Goal: Check status

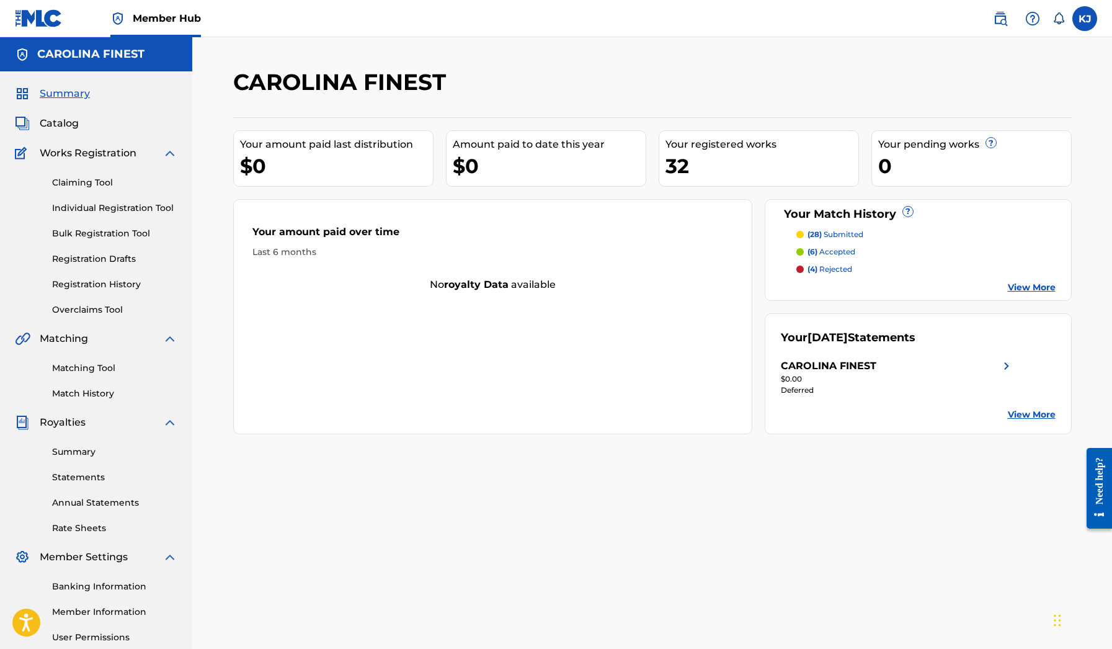
click at [801, 252] on div at bounding box center [799, 251] width 7 height 7
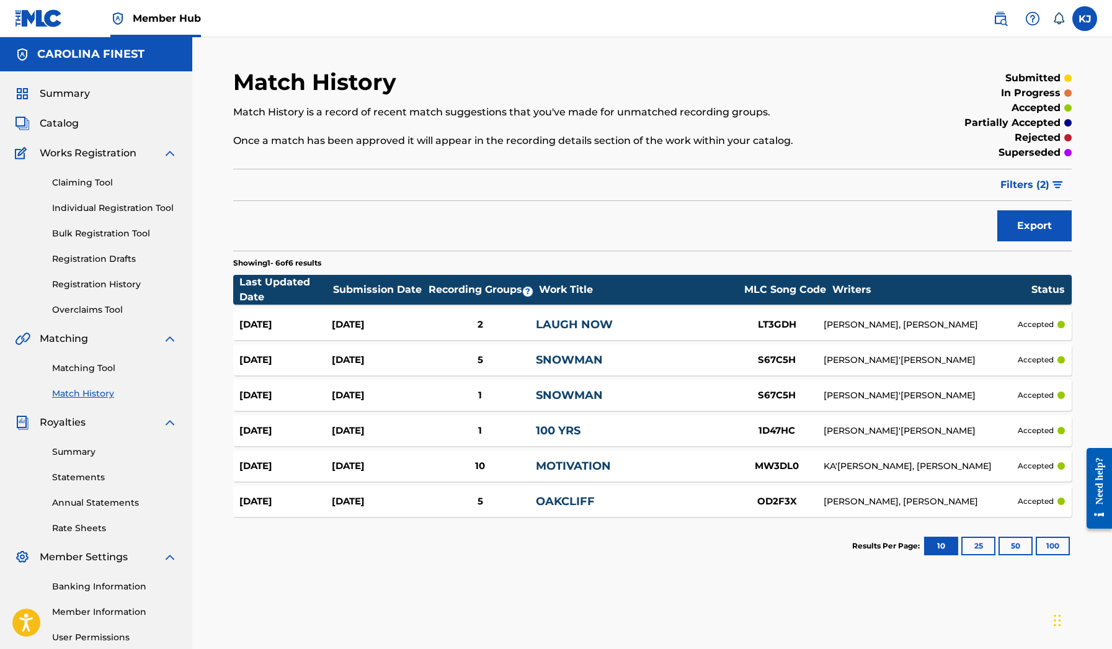
click at [359, 324] on div "[DATE]" at bounding box center [378, 325] width 92 height 14
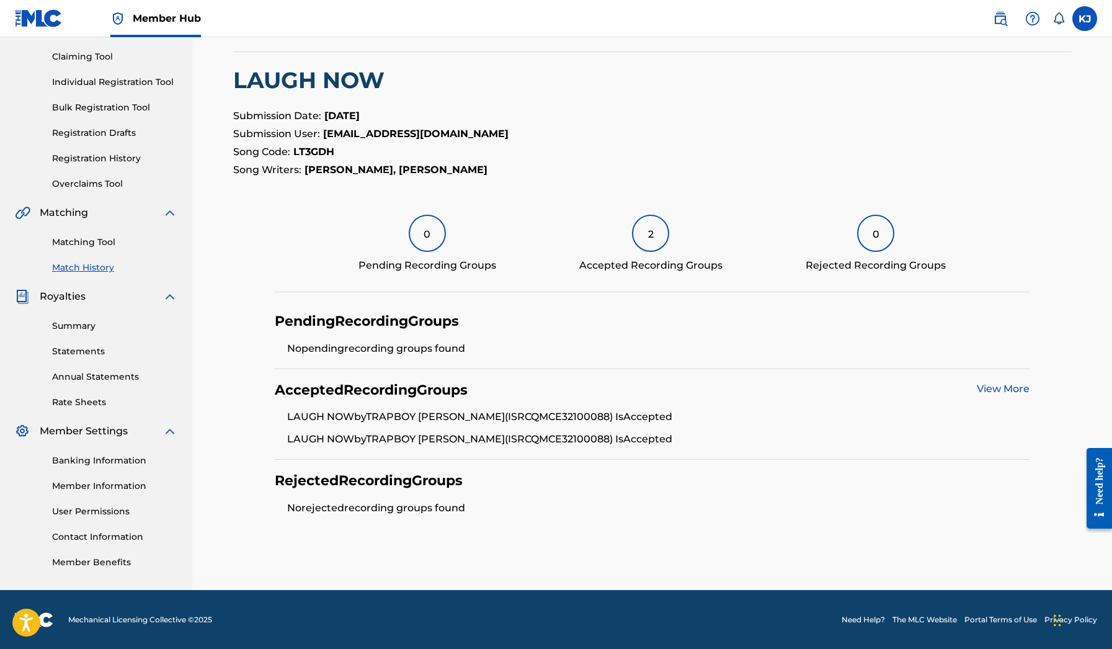
scroll to position [125, 0]
click at [971, 385] on div "Accepted Recording Groups View More" at bounding box center [652, 390] width 755 height 17
click at [986, 386] on link "View More" at bounding box center [1003, 389] width 53 height 12
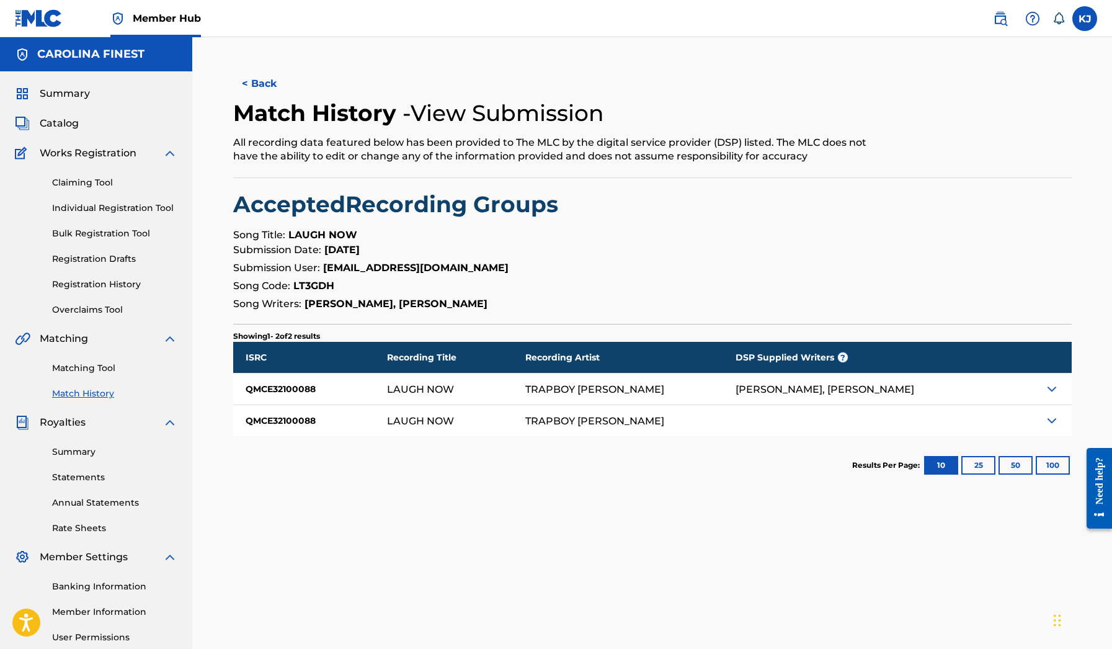
click at [1052, 388] on img at bounding box center [1052, 388] width 15 height 15
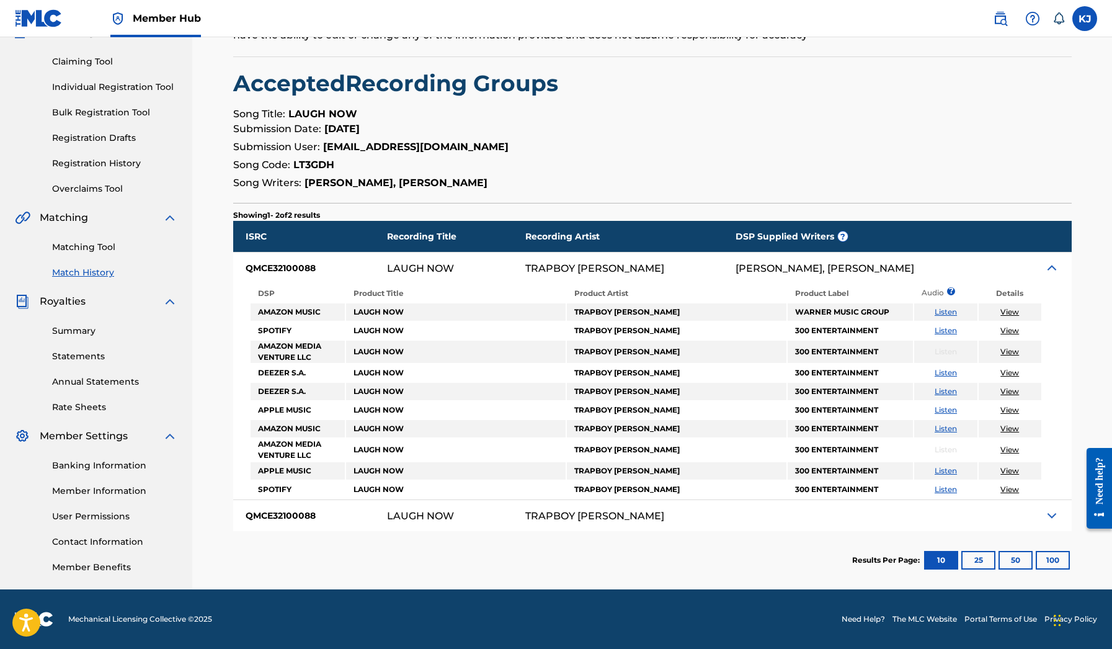
scroll to position [121, 0]
click at [1051, 517] on img at bounding box center [1052, 515] width 15 height 15
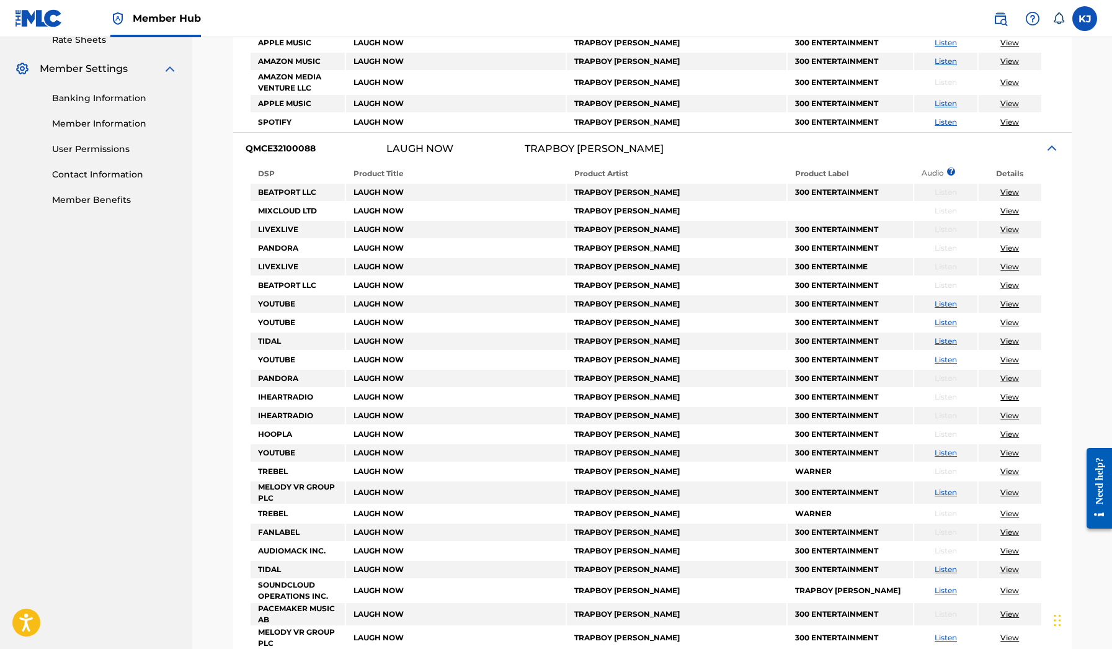
scroll to position [488, 0]
click at [946, 307] on link "Listen" at bounding box center [946, 304] width 22 height 9
